Goal: Check status

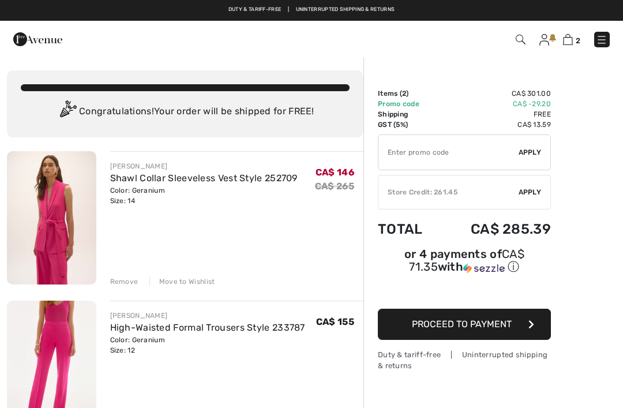
click at [547, 40] on img at bounding box center [544, 40] width 10 height 12
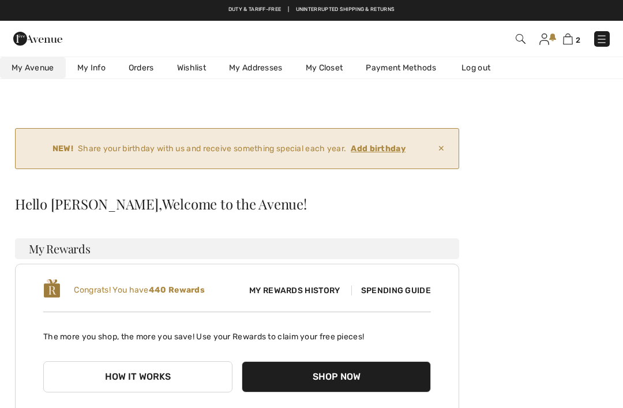
click at [144, 69] on link "Orders" at bounding box center [141, 67] width 48 height 21
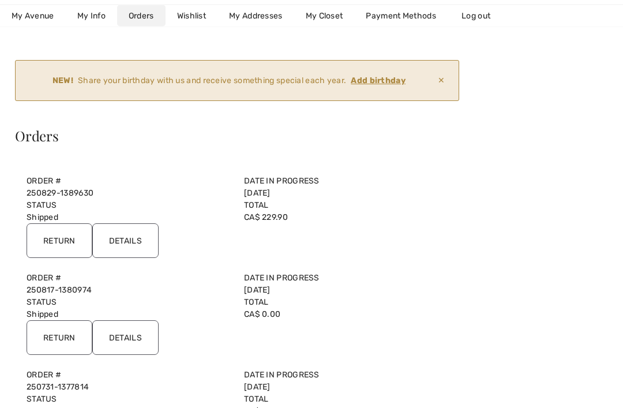
scroll to position [68, 0]
click at [123, 240] on input "Details" at bounding box center [125, 240] width 66 height 35
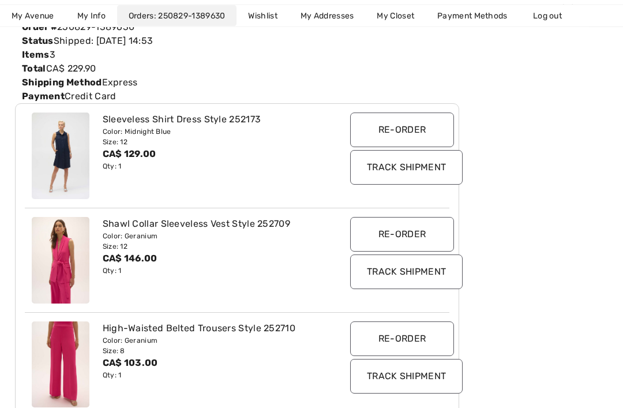
scroll to position [226, 0]
click at [396, 164] on input "Track Shipment" at bounding box center [406, 166] width 112 height 35
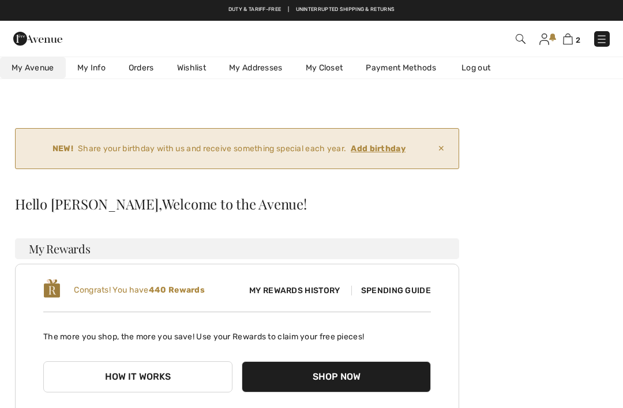
scroll to position [263, 0]
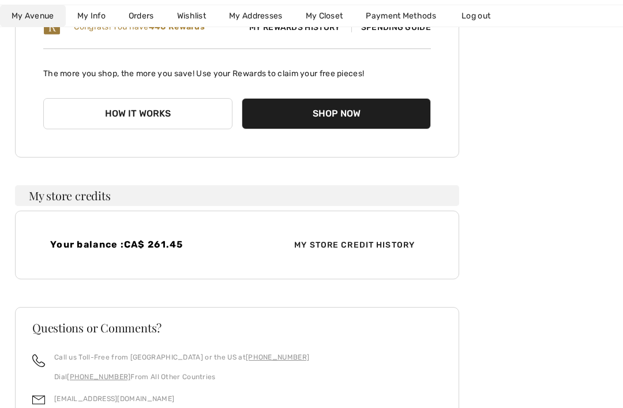
click at [380, 246] on span "My Store Credit History" at bounding box center [354, 245] width 139 height 12
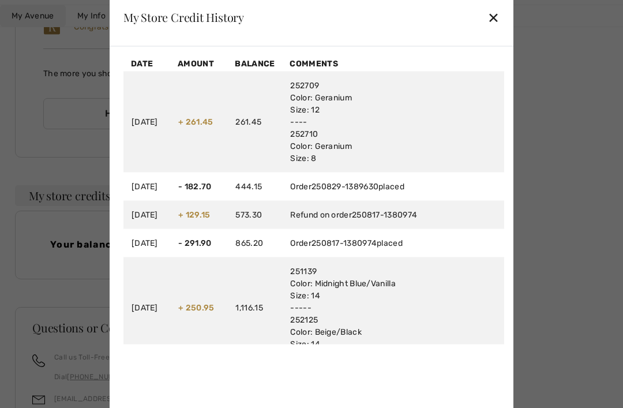
scroll to position [0, 0]
click at [495, 16] on div "✕" at bounding box center [493, 17] width 12 height 24
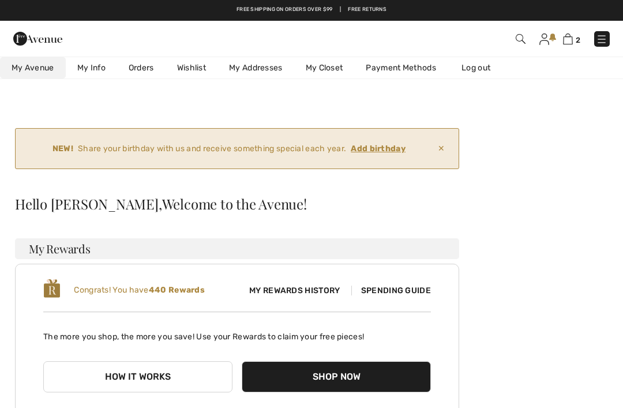
click at [397, 290] on span "Spending Guide" at bounding box center [391, 290] width 80 height 10
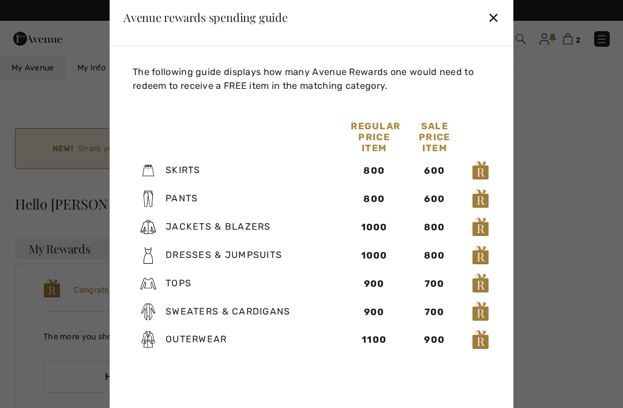
click at [498, 15] on div "✕" at bounding box center [493, 17] width 12 height 24
